Goal: Communication & Community: Answer question/provide support

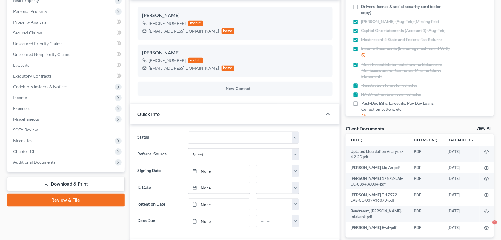
scroll to position [1032, 0]
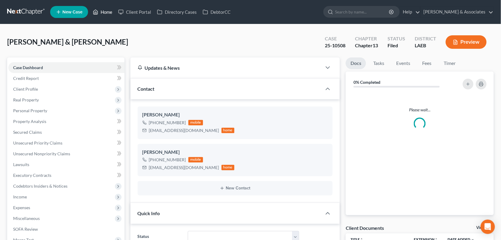
click at [106, 10] on link "Home" at bounding box center [102, 12] width 25 height 11
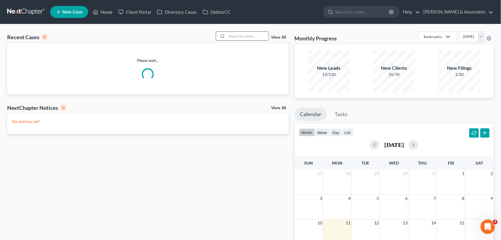
click at [245, 35] on input "search" at bounding box center [248, 36] width 42 height 9
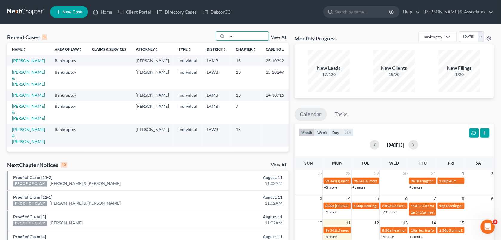
type input "d"
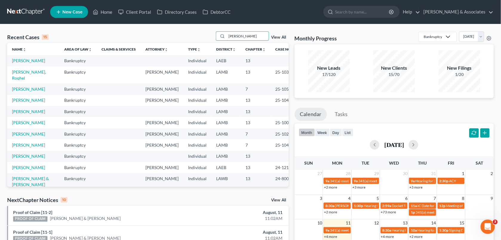
type input "[PERSON_NAME]"
click at [24, 63] on td "[PERSON_NAME]" at bounding box center [33, 60] width 52 height 11
click at [24, 66] on td "[PERSON_NAME]" at bounding box center [33, 60] width 52 height 11
click at [24, 63] on link "[PERSON_NAME]" at bounding box center [28, 60] width 33 height 5
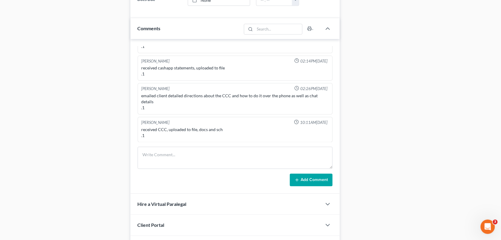
scroll to position [336, 0]
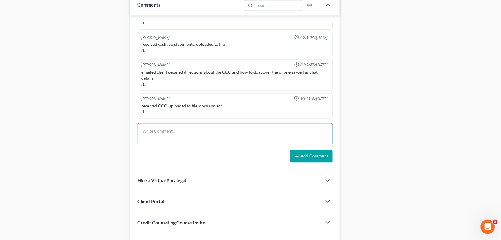
click at [217, 125] on textarea at bounding box center [235, 134] width 195 height 22
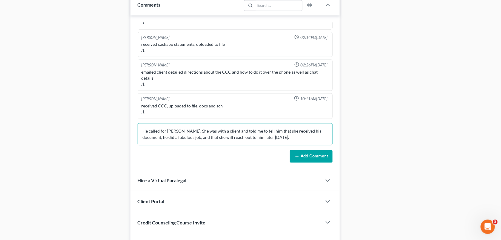
type textarea "He called for [PERSON_NAME]. She was with a client and told me to tell him that…"
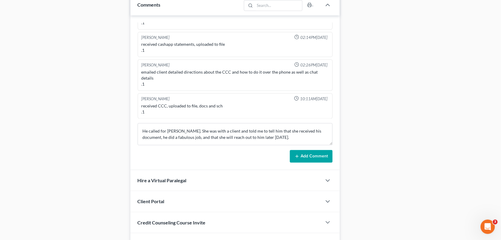
click at [301, 157] on button "Add Comment" at bounding box center [311, 156] width 43 height 13
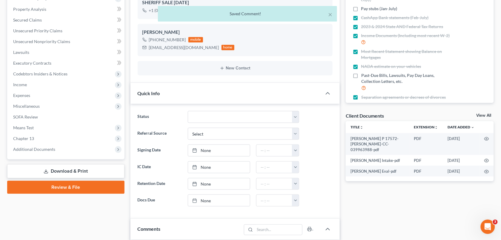
scroll to position [0, 0]
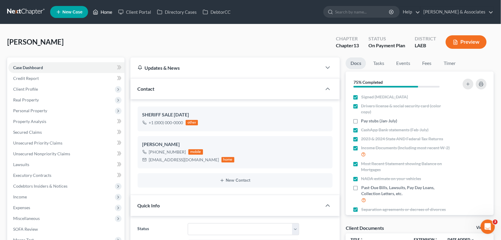
click at [104, 11] on link "Home" at bounding box center [102, 12] width 25 height 11
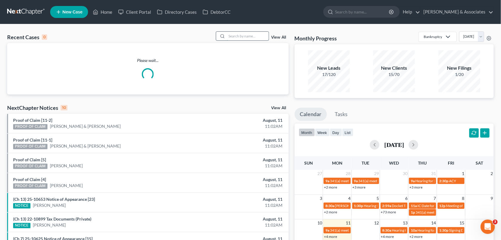
click at [238, 36] on input "search" at bounding box center [248, 36] width 42 height 9
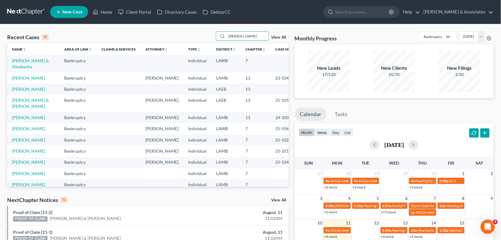
type input "[PERSON_NAME]"
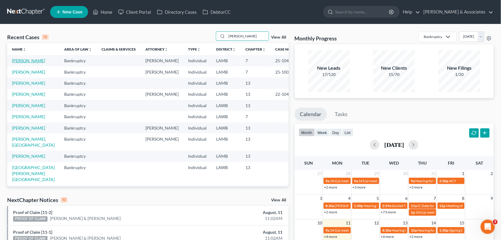
click at [13, 66] on td "[PERSON_NAME]" at bounding box center [33, 60] width 52 height 11
click at [14, 63] on link "[PERSON_NAME]" at bounding box center [28, 60] width 33 height 5
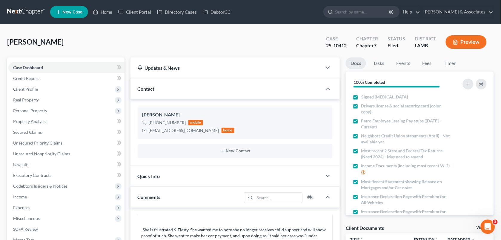
drag, startPoint x: 130, startPoint y: 161, endPoint x: 129, endPoint y: 131, distance: 29.9
click at [131, 161] on div "[PERSON_NAME] [PHONE_NUMBER] mobile [EMAIL_ADDRESS][DOMAIN_NAME] home New Conta…" at bounding box center [236, 132] width 210 height 66
click at [98, 11] on icon at bounding box center [95, 11] width 5 height 7
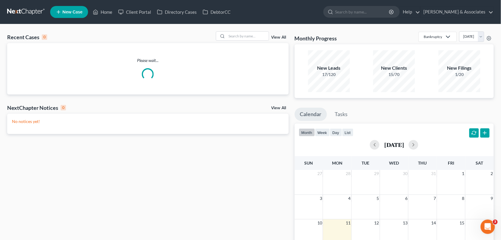
click at [269, 39] on div "View All" at bounding box center [252, 35] width 73 height 9
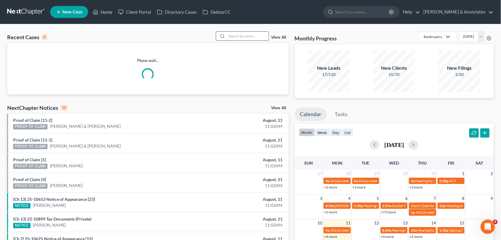
click at [247, 32] on input "search" at bounding box center [248, 36] width 42 height 9
type input "[PERSON_NAME]"
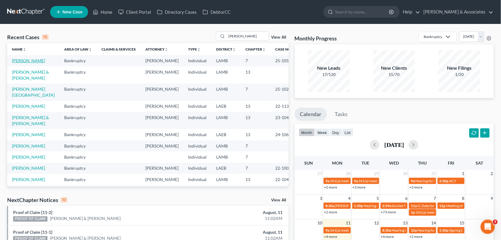
click at [13, 63] on link "[PERSON_NAME]" at bounding box center [28, 60] width 33 height 5
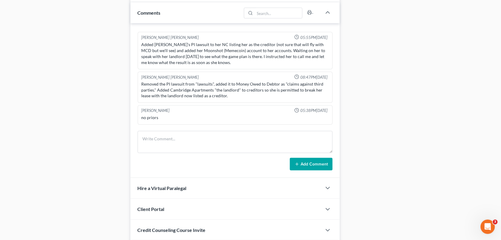
scroll to position [923, 0]
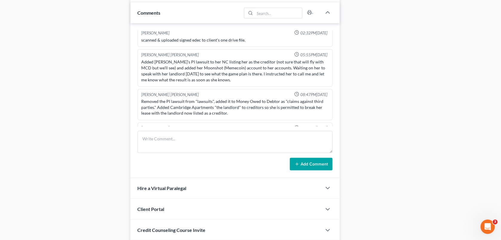
drag, startPoint x: 102, startPoint y: 32, endPoint x: 108, endPoint y: 99, distance: 66.6
click at [99, 36] on div "Case Dashboard Payments Invoices Payments Payments Credit Report Client Profile" at bounding box center [65, 77] width 123 height 637
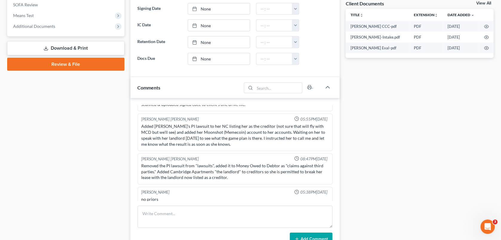
scroll to position [1109, 0]
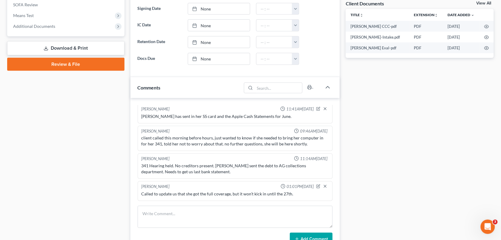
click at [381, 102] on div "Docs Tasks Events Fees Timer 95% Completed Nothing here yet! Signed [MEDICAL_DA…" at bounding box center [420, 151] width 154 height 637
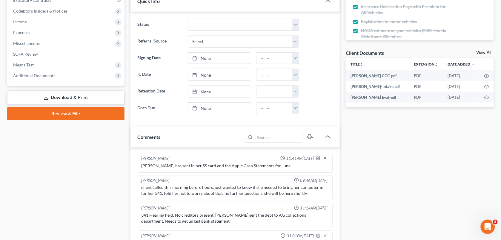
scroll to position [224, 0]
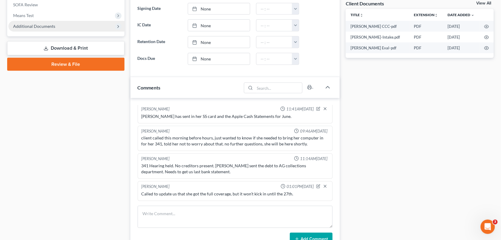
click at [41, 26] on span "Additional Documents" at bounding box center [34, 26] width 42 height 5
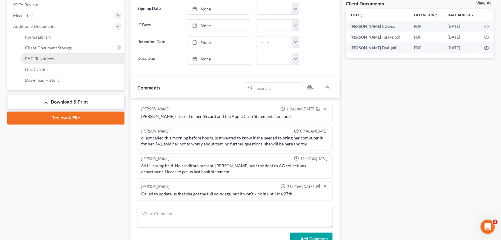
click at [39, 57] on span "PACER Notices" at bounding box center [39, 58] width 29 height 5
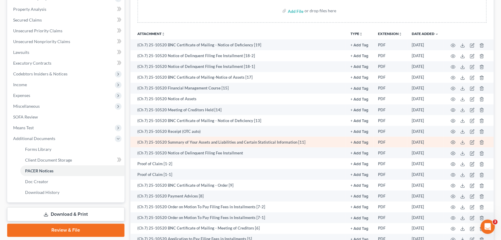
scroll to position [149, 0]
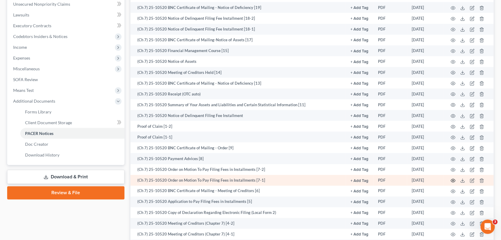
click at [452, 178] on icon "button" at bounding box center [453, 180] width 5 height 5
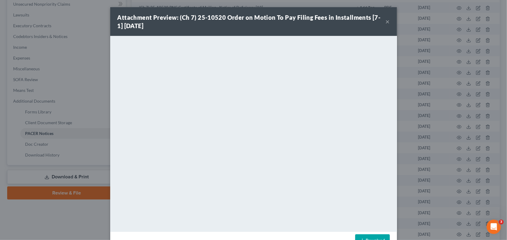
drag, startPoint x: 176, startPoint y: 26, endPoint x: 176, endPoint y: 36, distance: 9.9
click at [176, 26] on div "Attachment Preview: (Ch 7) 25-10520 Order on Motion To Pay Filing Fees in Insta…" at bounding box center [251, 21] width 268 height 17
click at [386, 20] on button "×" at bounding box center [388, 21] width 4 height 7
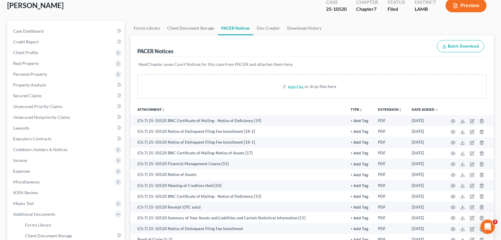
scroll to position [31, 0]
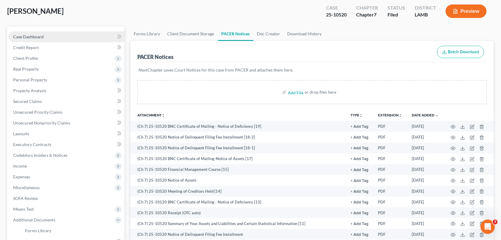
click at [35, 35] on span "Case Dashboard" at bounding box center [28, 36] width 30 height 5
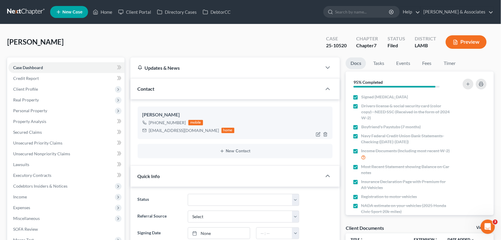
scroll to position [962, 0]
drag, startPoint x: 183, startPoint y: 120, endPoint x: 155, endPoint y: 123, distance: 27.9
click at [155, 123] on div "[PHONE_NUMBER]" at bounding box center [167, 122] width 37 height 6
copy div "[PHONE_NUMBER]"
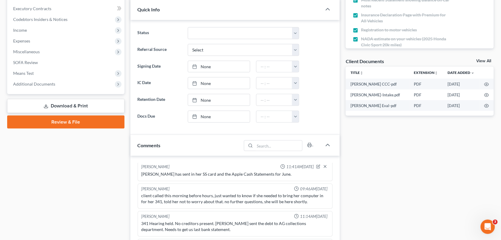
scroll to position [172, 0]
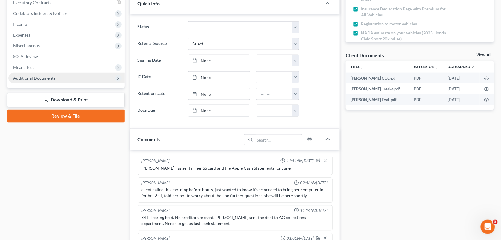
click at [30, 75] on span "Additional Documents" at bounding box center [34, 77] width 42 height 5
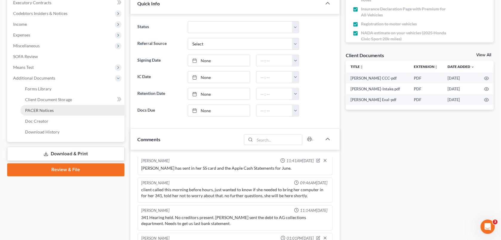
click at [35, 109] on span "PACER Notices" at bounding box center [39, 110] width 29 height 5
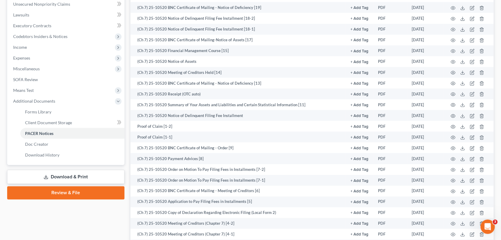
scroll to position [150, 0]
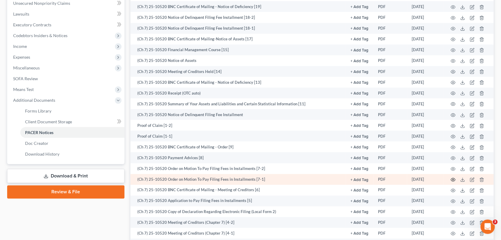
click at [452, 179] on icon "button" at bounding box center [453, 179] width 4 height 3
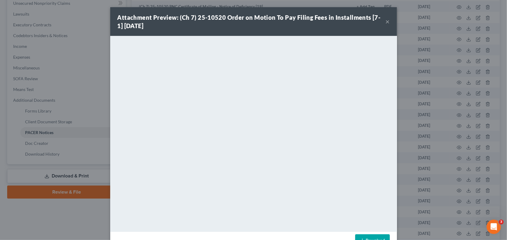
click at [386, 25] on button "×" at bounding box center [388, 21] width 4 height 7
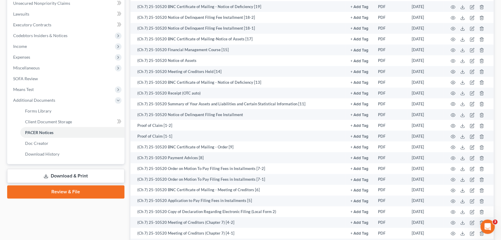
scroll to position [0, 0]
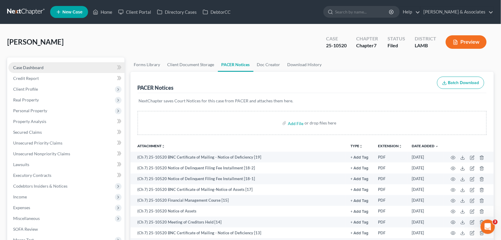
click at [48, 68] on link "Case Dashboard" at bounding box center [66, 67] width 116 height 11
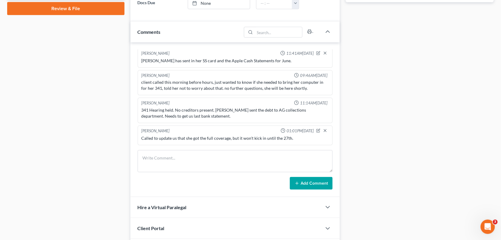
scroll to position [282, 0]
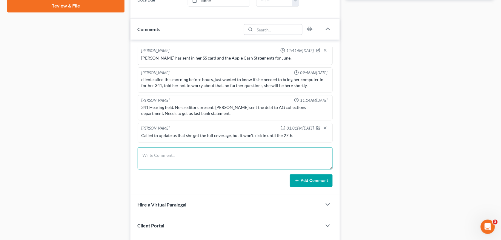
click at [241, 154] on textarea at bounding box center [235, 158] width 195 height 22
paste textarea "Called her, talked to her about installment fee payment, She said the clerk the…"
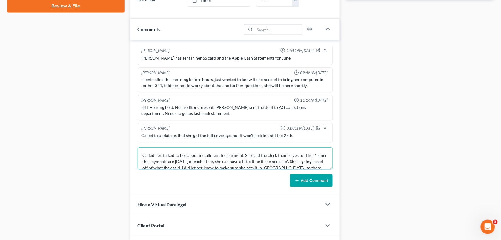
scroll to position [26, 0]
click at [227, 158] on textarea "Called her, talked to her about installment fee payment, She said the clerk the…" at bounding box center [235, 158] width 195 height 22
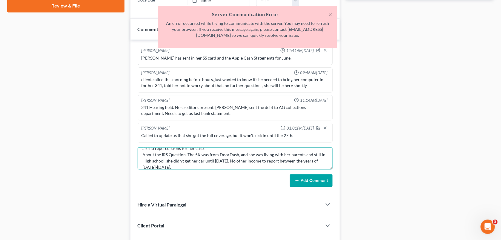
click at [163, 161] on textarea "Called her, talked to her about installment fee payment, She said the clerk the…" at bounding box center [235, 158] width 195 height 22
click at [180, 165] on textarea "Called her, talked to her about installment fee payment, She said the clerk the…" at bounding box center [235, 158] width 195 height 22
click at [180, 164] on textarea "Called her, talked to her about installment fee payment, She said the clerk the…" at bounding box center [235, 158] width 195 height 22
type textarea "Called her, talked to her about installment fee payment, She said the clerk the…"
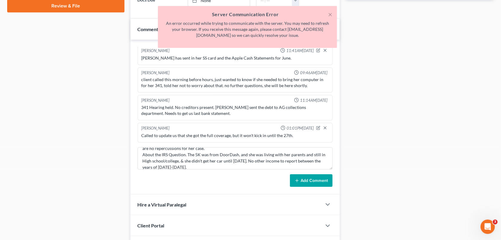
click at [306, 178] on button "Add Comment" at bounding box center [311, 180] width 43 height 13
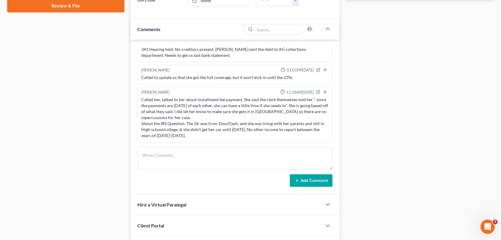
scroll to position [0, 0]
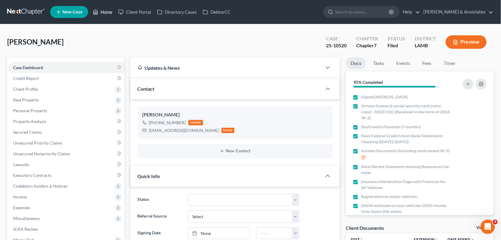
click at [97, 16] on link "Home" at bounding box center [102, 12] width 25 height 11
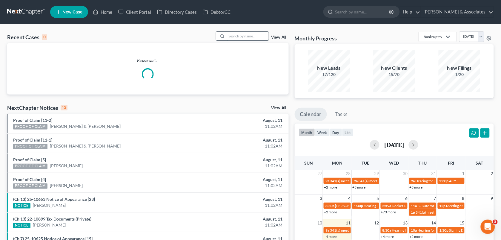
click at [237, 37] on input "search" at bounding box center [248, 36] width 42 height 9
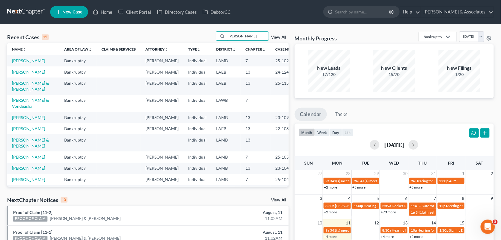
type input "[PERSON_NAME]"
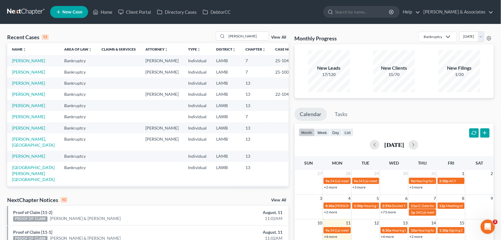
click at [15, 63] on td "[PERSON_NAME]" at bounding box center [33, 60] width 52 height 11
click at [18, 63] on link "[PERSON_NAME]" at bounding box center [28, 60] width 33 height 5
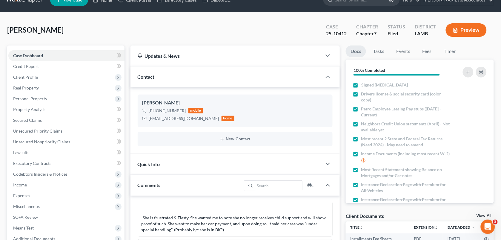
scroll to position [10, 0]
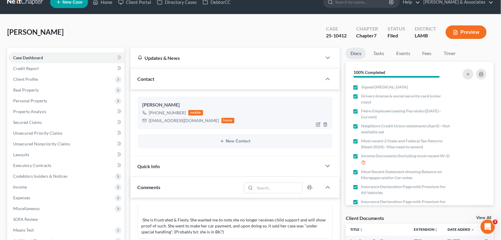
drag, startPoint x: 184, startPoint y: 112, endPoint x: 155, endPoint y: 112, distance: 29.6
click at [155, 112] on div "[PHONE_NUMBER] mobile" at bounding box center [189, 113] width 92 height 8
copy div "[PHONE_NUMBER]"
click at [204, 39] on div "[PERSON_NAME] Upgraded Case 25-10412 Chapter Chapter 7 Status Filed District [G…" at bounding box center [250, 35] width 487 height 26
click at [429, 55] on link "Fees" at bounding box center [427, 54] width 19 height 12
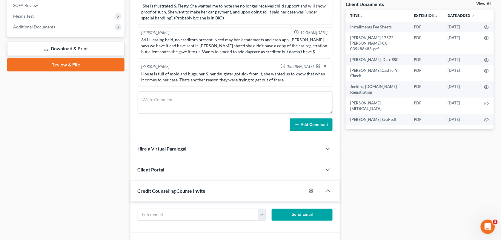
scroll to position [225, 0]
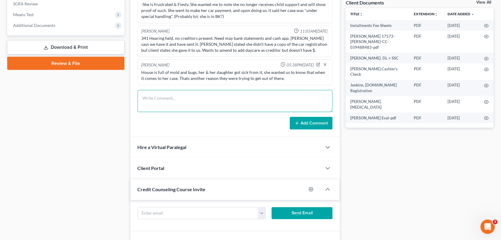
click at [177, 93] on textarea at bounding box center [235, 101] width 195 height 22
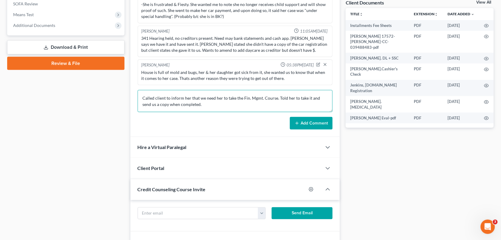
type textarea "Called client to inform her that we need her to take the Fin. Mgmt. Course. Tol…"
click at [302, 124] on button "Add Comment" at bounding box center [311, 123] width 43 height 13
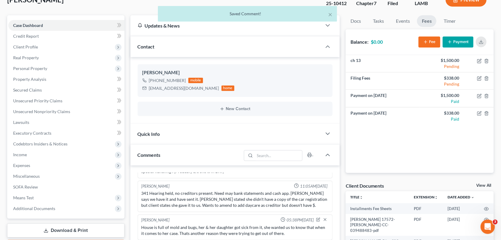
scroll to position [0, 0]
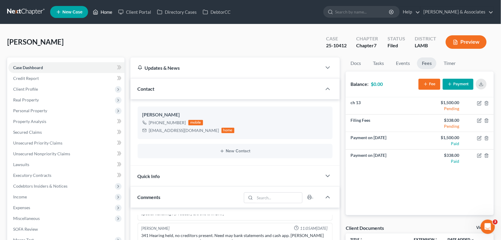
click at [102, 9] on link "Home" at bounding box center [102, 12] width 25 height 11
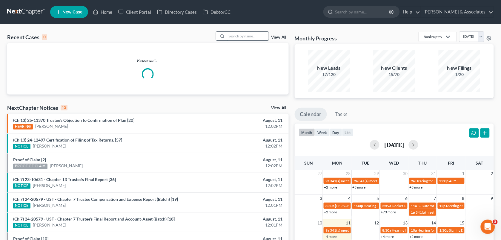
click at [232, 36] on input "search" at bounding box center [248, 36] width 42 height 9
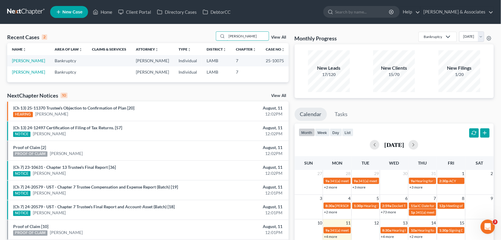
type input "[PERSON_NAME]"
click at [29, 63] on td "[PERSON_NAME]" at bounding box center [28, 60] width 43 height 11
click at [29, 62] on link "[PERSON_NAME]" at bounding box center [28, 60] width 33 height 5
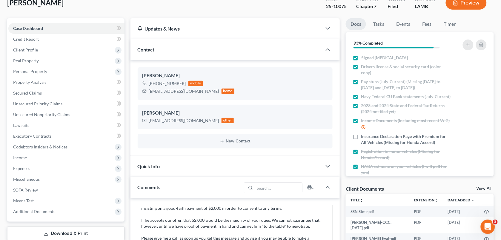
scroll to position [2, 0]
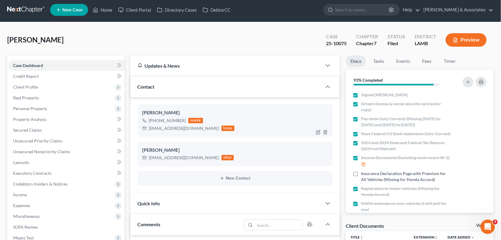
drag, startPoint x: 183, startPoint y: 121, endPoint x: 156, endPoint y: 119, distance: 27.3
click at [156, 119] on div "[PHONE_NUMBER]" at bounding box center [167, 120] width 37 height 6
copy div "225) 335-2478"
click at [229, 42] on div "[PERSON_NAME] Upgraded Case 25-10075 Chapter Chapter 7 Status Filed District [G…" at bounding box center [250, 42] width 487 height 26
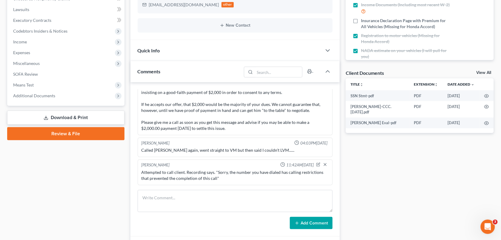
scroll to position [157, 0]
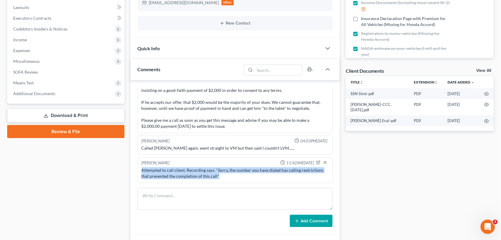
drag, startPoint x: 217, startPoint y: 176, endPoint x: 140, endPoint y: 167, distance: 78.1
click at [140, 167] on div "Attempted to call client. Recording says. "Sorry, the number you have dialed ha…" at bounding box center [235, 173] width 190 height 14
copy div "Attempted to call client. Recording says. "Sorry, the number you have dialed ha…"
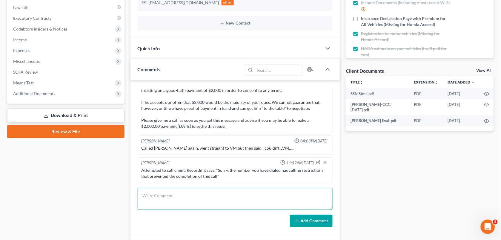
click at [172, 201] on textarea at bounding box center [235, 199] width 195 height 22
paste textarea "Attempted to call client. Recording says. "Sorry, the number you have dialed ha…"
click at [187, 198] on textarea "Attempted to call client. Recording says. "Sorry, the number you have dialed ha…" at bounding box center [235, 199] width 195 height 22
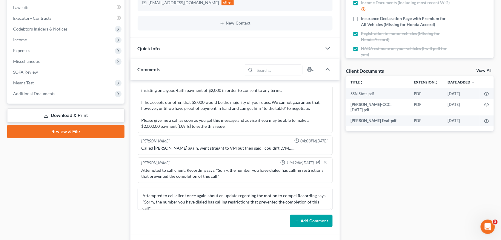
click at [213, 73] on div "Comments" at bounding box center [186, 69] width 111 height 21
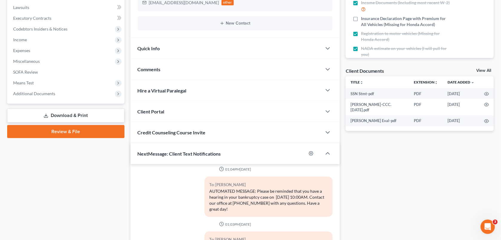
click at [213, 73] on div "Comments" at bounding box center [227, 69] width 192 height 21
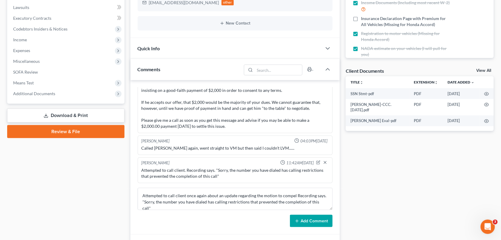
click at [379, 158] on div "Docs Tasks Events Fees Timer 93% Completed Nothing here yet! Signed [MEDICAL_DA…" at bounding box center [420, 177] width 154 height 552
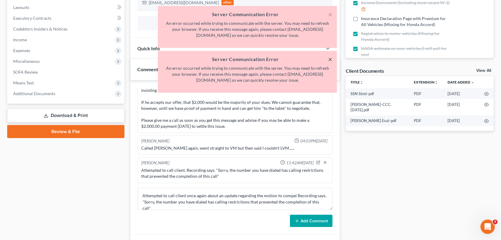
click at [332, 62] on button "×" at bounding box center [330, 59] width 4 height 7
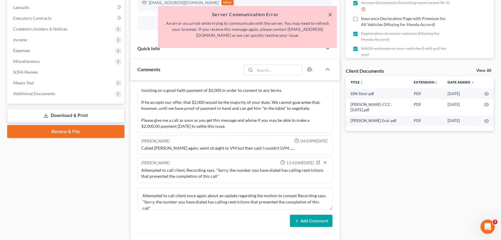
click at [330, 14] on button "×" at bounding box center [330, 14] width 4 height 7
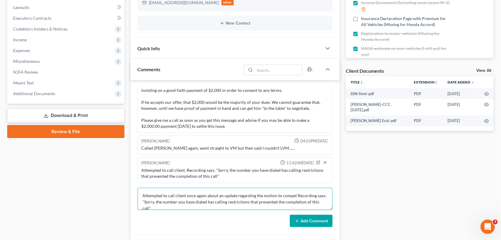
click at [294, 194] on textarea "Attempted to call client once again about an update regarding the motion to com…" at bounding box center [235, 199] width 195 height 22
type textarea "Attempted to call client once again about an update regarding the motion to com…"
click at [306, 224] on button "Add Comment" at bounding box center [311, 220] width 43 height 13
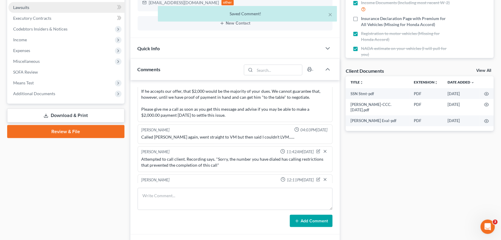
scroll to position [1503, 0]
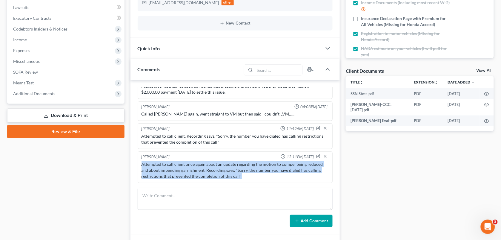
drag, startPoint x: 244, startPoint y: 177, endPoint x: 139, endPoint y: 163, distance: 106.4
click at [139, 163] on div "[PERSON_NAME] 12:11PM[DATE] Attempted to call client once again about an update…" at bounding box center [235, 167] width 195 height 32
copy div "Attempted to call client once again about an update regarding the motion to com…"
